Goal: Task Accomplishment & Management: Complete application form

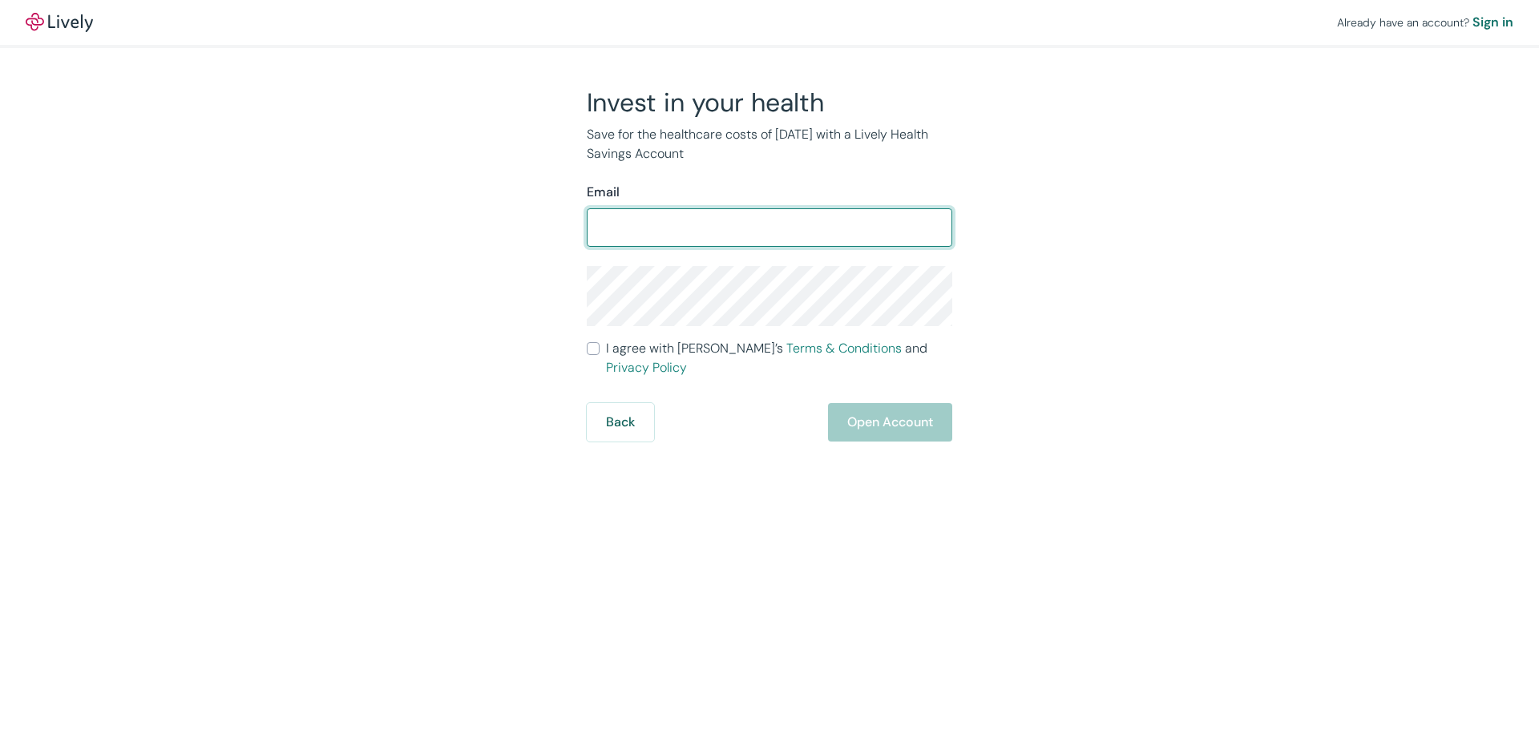
click at [679, 232] on input "Email" at bounding box center [769, 228] width 365 height 32
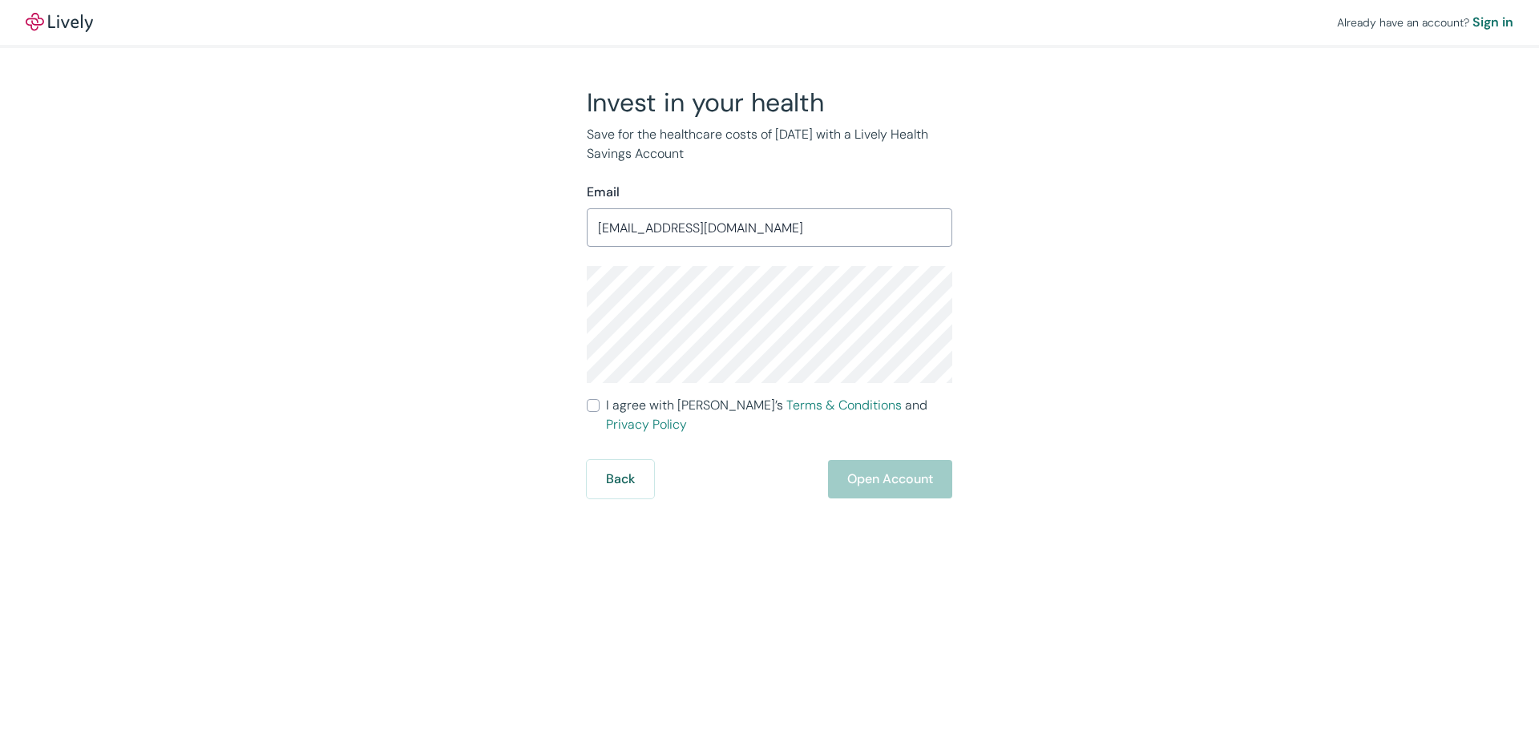
click at [679, 232] on input "[EMAIL_ADDRESS][DOMAIN_NAME]" at bounding box center [769, 228] width 365 height 32
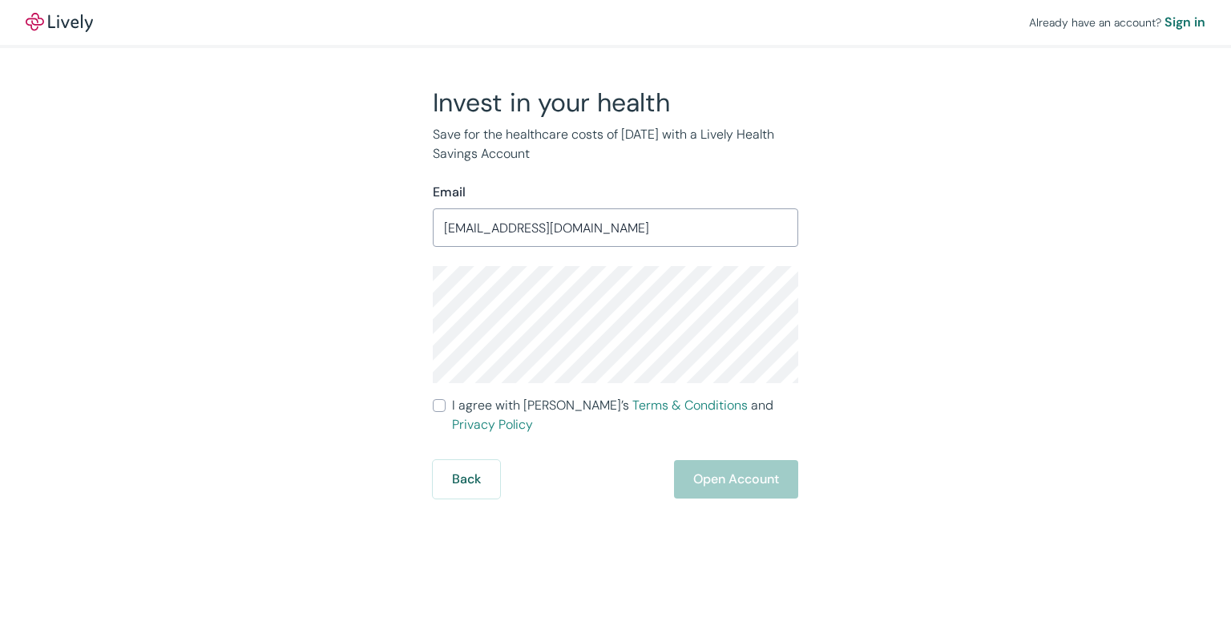
click at [447, 226] on input "[EMAIL_ADDRESS][DOMAIN_NAME]" at bounding box center [615, 228] width 365 height 32
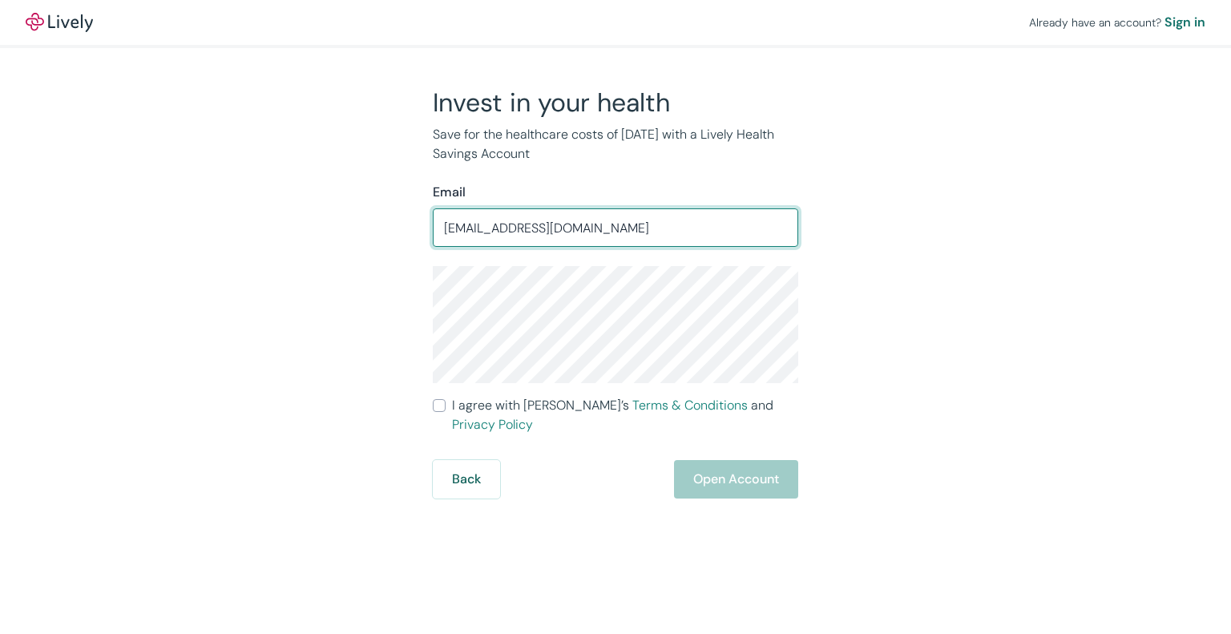
type input "[EMAIL_ADDRESS][DOMAIN_NAME]"
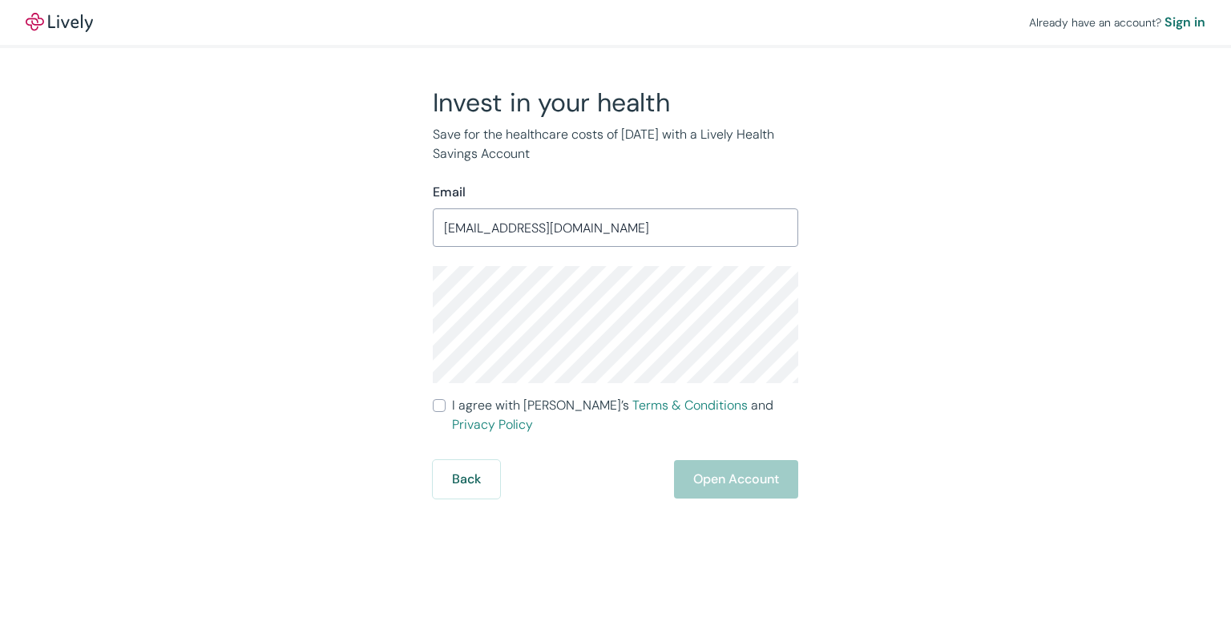
click at [433, 409] on input "I agree with Lively’s Terms & Conditions and Privacy Policy" at bounding box center [439, 405] width 13 height 13
checkbox input "true"
click at [764, 462] on button "Open Account" at bounding box center [736, 479] width 124 height 38
